Goal: Find specific page/section: Find specific page/section

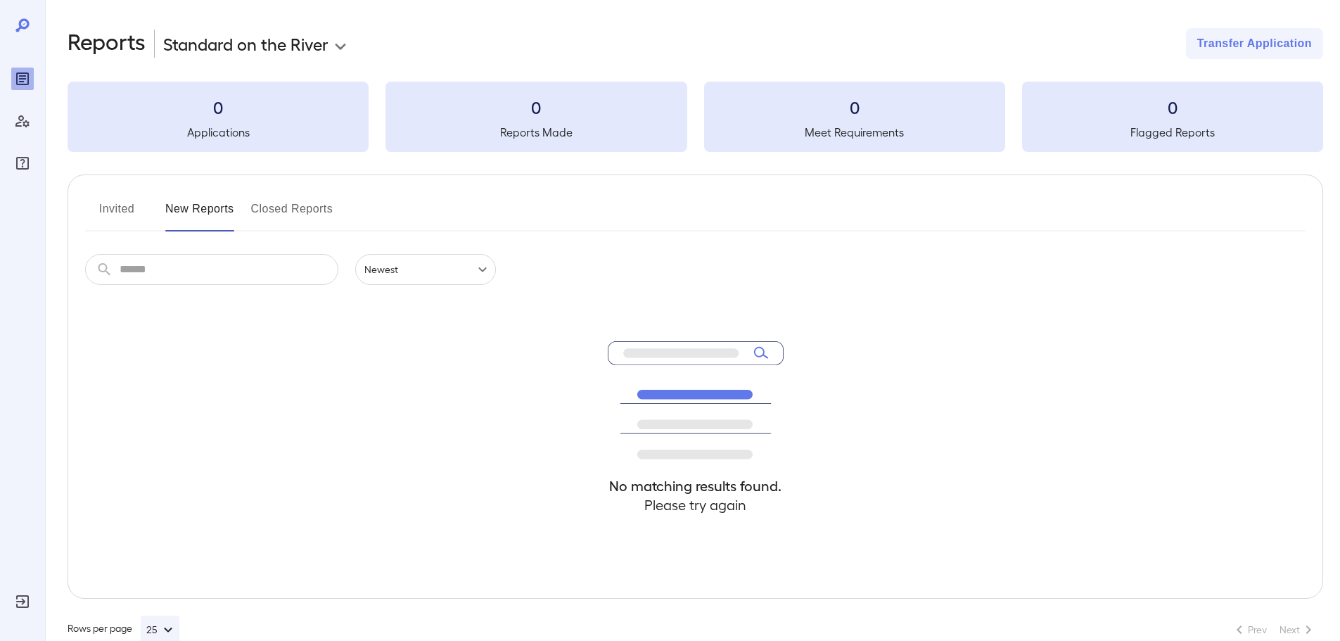
click at [114, 213] on button "Invited" at bounding box center [116, 215] width 63 height 34
click at [186, 213] on button "New Reports" at bounding box center [199, 215] width 69 height 34
click at [118, 215] on button "Invited" at bounding box center [116, 215] width 63 height 34
click at [198, 205] on button "New Reports" at bounding box center [199, 215] width 69 height 34
click at [125, 213] on button "Invited" at bounding box center [116, 215] width 63 height 34
